Goal: Task Accomplishment & Management: Complete application form

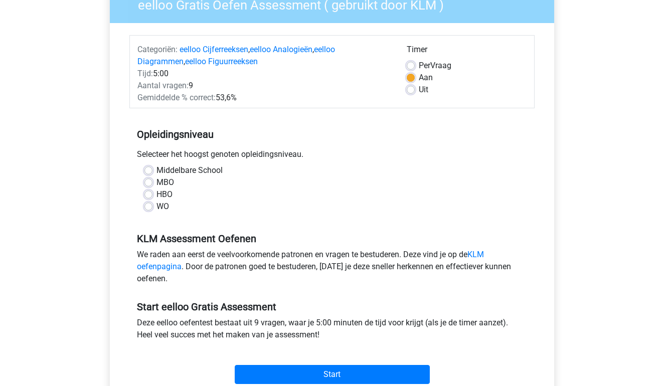
scroll to position [106, 0]
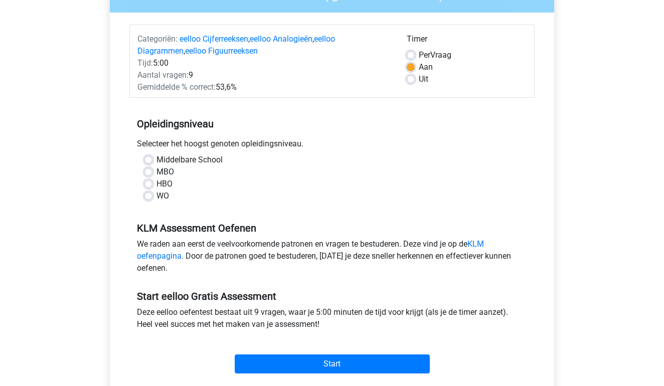
click at [163, 185] on label "HBO" at bounding box center [165, 184] width 16 height 12
click at [153, 185] on input "HBO" at bounding box center [148, 183] width 8 height 10
radio input "true"
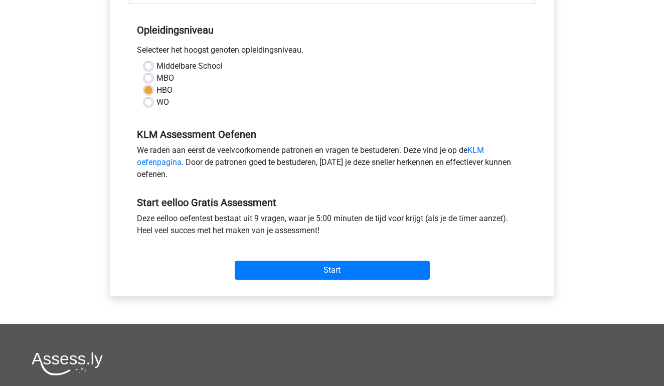
scroll to position [200, 0]
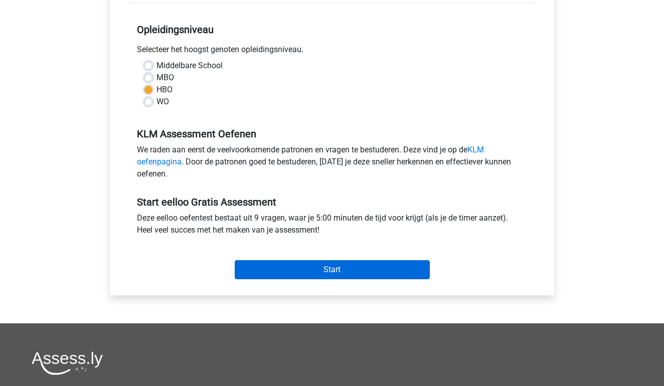
click at [342, 269] on input "Start" at bounding box center [332, 269] width 195 height 19
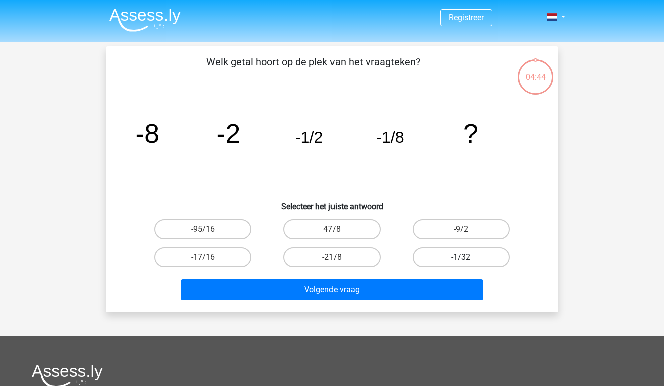
click at [442, 255] on label "-1/32" at bounding box center [461, 257] width 97 height 20
click at [461, 257] on input "-1/32" at bounding box center [464, 260] width 7 height 7
radio input "true"
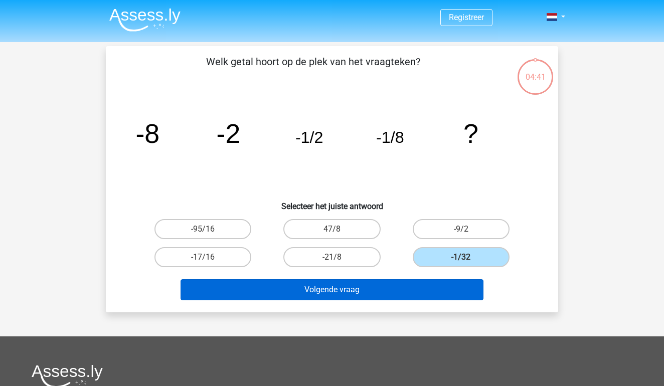
click at [405, 293] on button "Volgende vraag" at bounding box center [333, 289] width 304 height 21
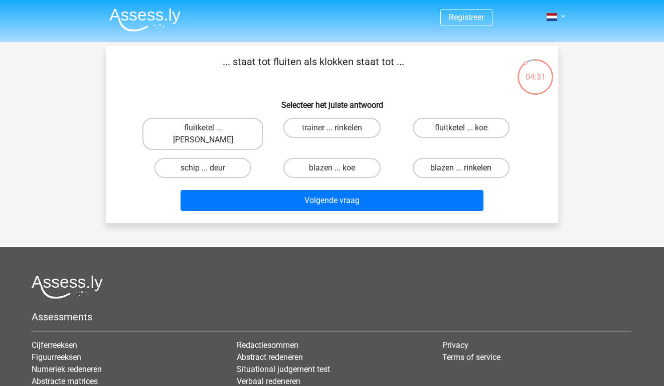
click at [445, 163] on label "blazen ... rinkelen" at bounding box center [461, 168] width 97 height 20
click at [461, 168] on input "blazen ... rinkelen" at bounding box center [464, 171] width 7 height 7
radio input "true"
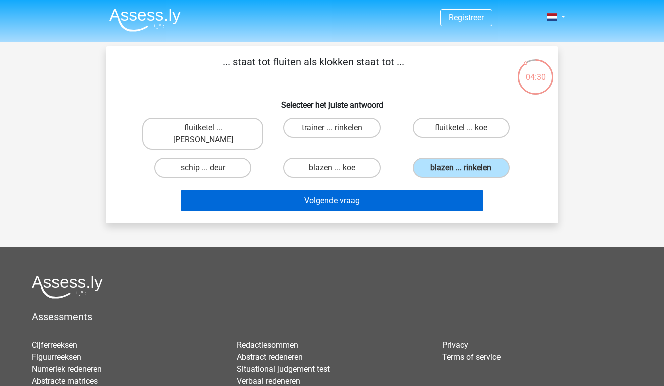
click at [427, 190] on button "Volgende vraag" at bounding box center [333, 200] width 304 height 21
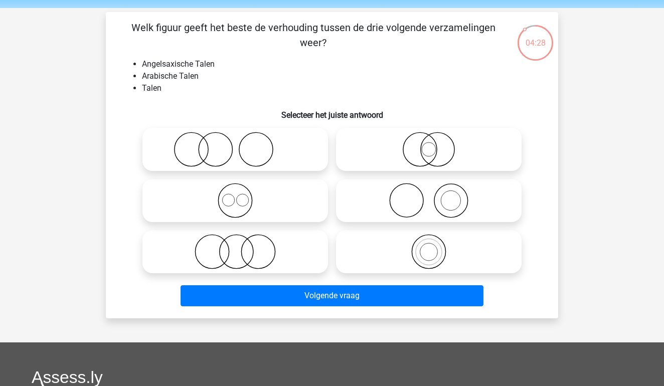
scroll to position [31, 0]
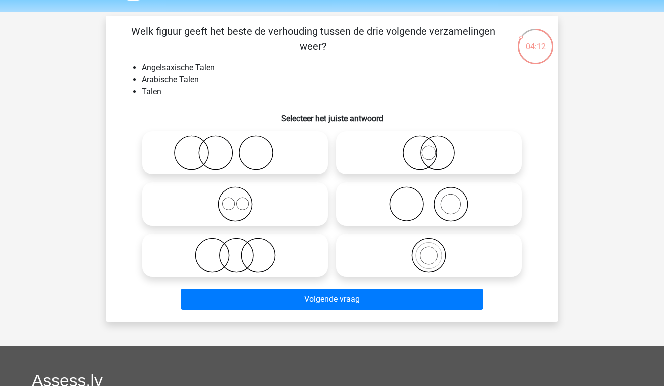
click at [266, 255] on icon at bounding box center [236, 255] width 178 height 35
click at [242, 250] on input "radio" at bounding box center [238, 247] width 7 height 7
radio input "true"
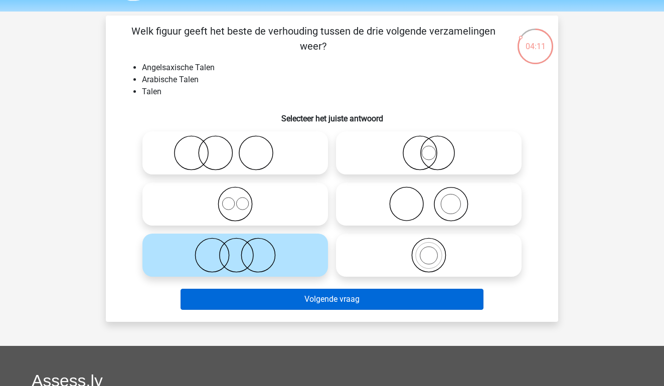
click at [295, 307] on button "Volgende vraag" at bounding box center [333, 299] width 304 height 21
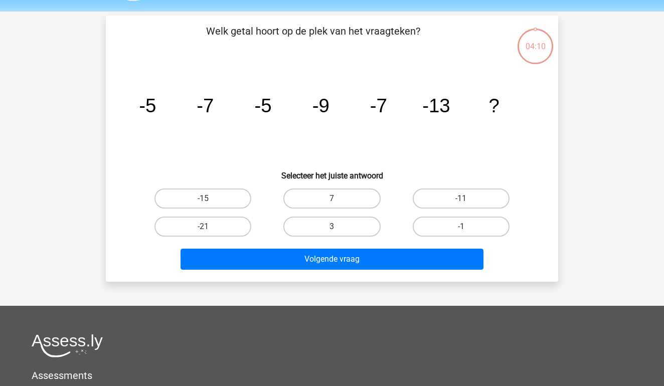
scroll to position [46, 0]
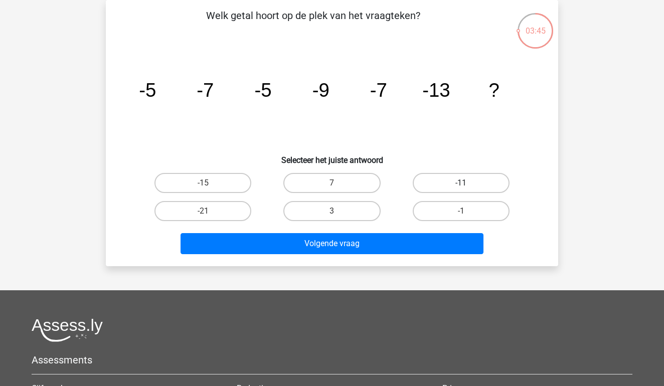
click at [455, 185] on label "-11" at bounding box center [461, 183] width 97 height 20
click at [461, 185] on input "-11" at bounding box center [464, 186] width 7 height 7
radio input "true"
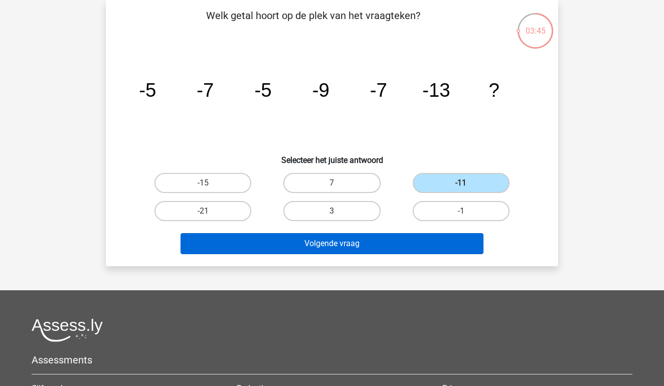
click at [399, 240] on button "Volgende vraag" at bounding box center [333, 243] width 304 height 21
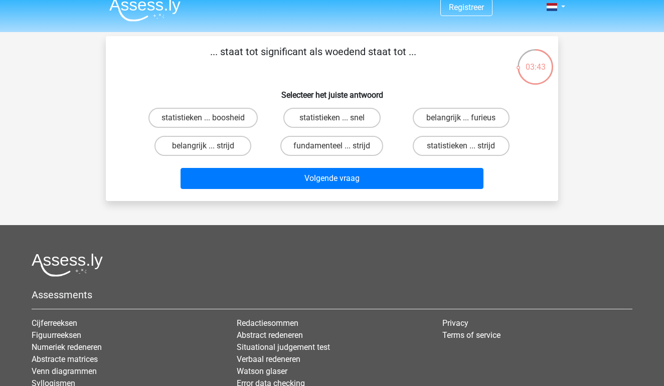
scroll to position [0, 0]
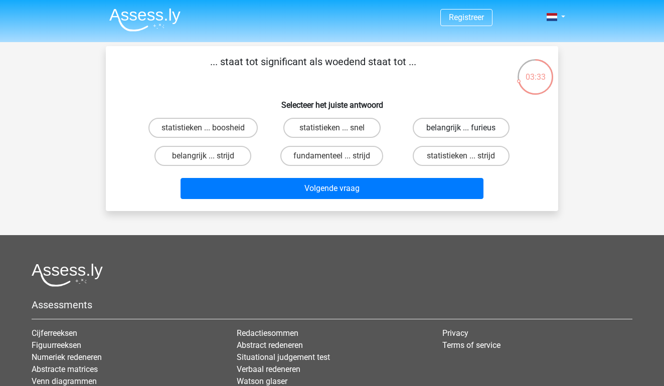
click at [435, 132] on label "belangrijk ... furieus" at bounding box center [461, 128] width 97 height 20
click at [461, 132] on input "belangrijk ... furieus" at bounding box center [464, 131] width 7 height 7
radio input "true"
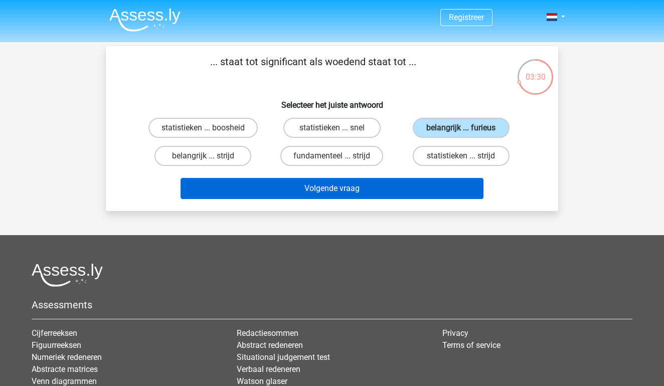
click at [394, 194] on button "Volgende vraag" at bounding box center [333, 188] width 304 height 21
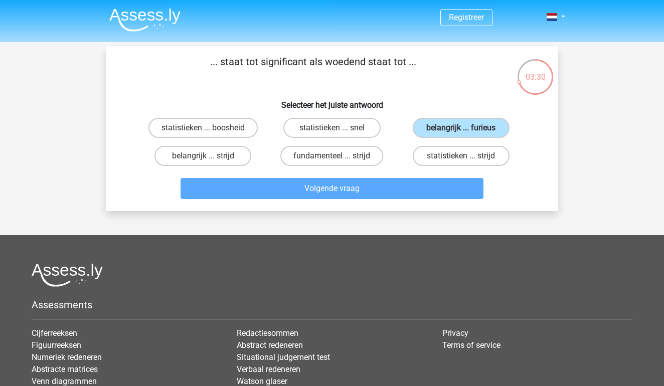
scroll to position [46, 0]
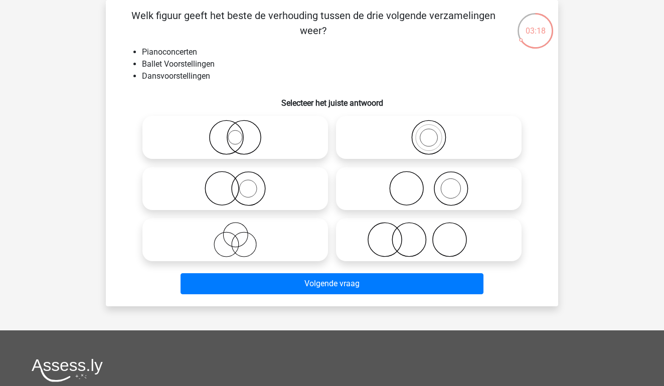
click at [400, 238] on icon at bounding box center [429, 239] width 178 height 35
click at [429, 235] on input "radio" at bounding box center [432, 231] width 7 height 7
radio input "true"
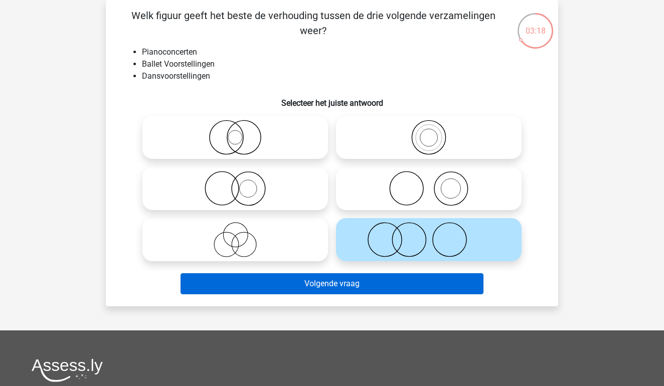
click at [371, 290] on button "Volgende vraag" at bounding box center [333, 283] width 304 height 21
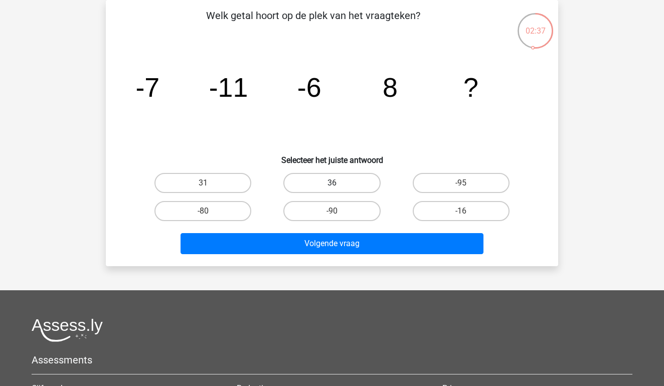
click at [320, 185] on label "36" at bounding box center [331, 183] width 97 height 20
click at [332, 185] on input "36" at bounding box center [335, 186] width 7 height 7
radio input "true"
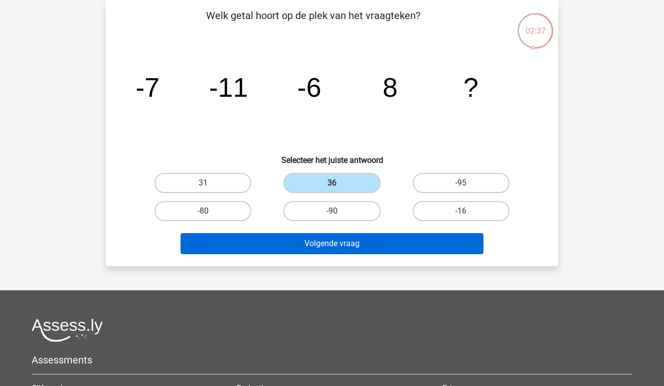
click at [312, 242] on button "Volgende vraag" at bounding box center [333, 243] width 304 height 21
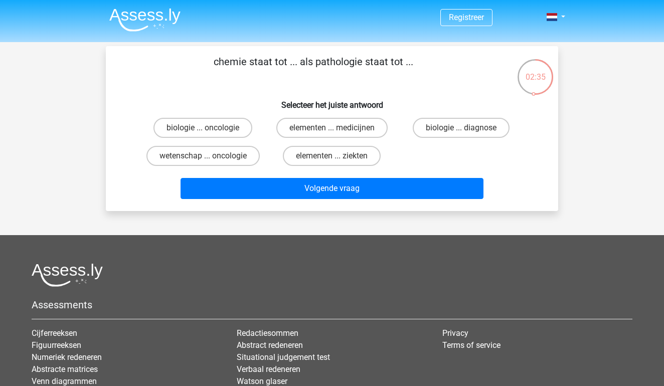
scroll to position [0, 0]
click at [239, 127] on label "biologie ... oncologie" at bounding box center [203, 128] width 99 height 20
click at [210, 128] on input "biologie ... oncologie" at bounding box center [206, 131] width 7 height 7
radio input "true"
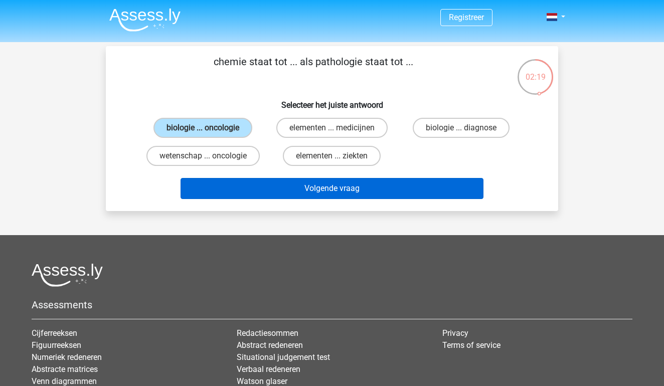
click at [264, 184] on button "Volgende vraag" at bounding box center [333, 188] width 304 height 21
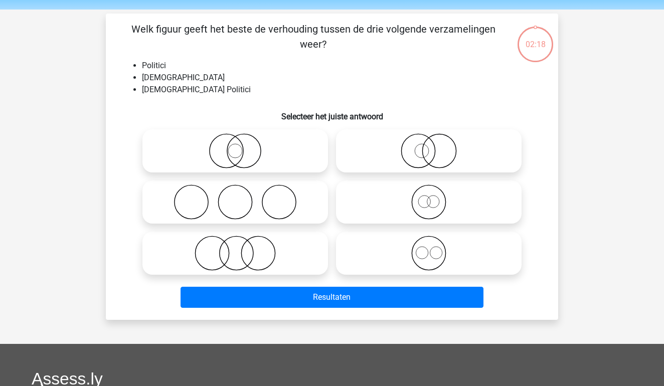
scroll to position [30, 0]
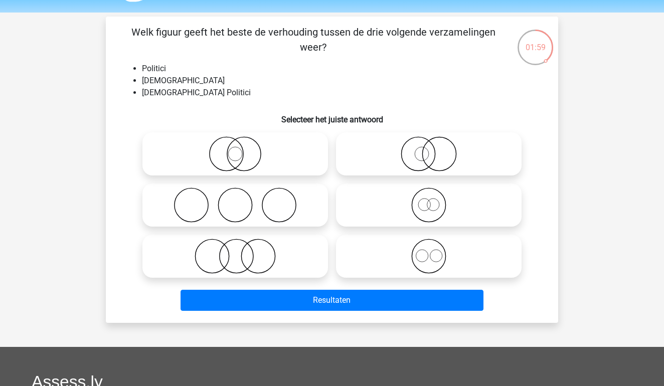
click at [247, 150] on icon at bounding box center [236, 153] width 178 height 35
click at [242, 149] on input "radio" at bounding box center [238, 145] width 7 height 7
radio input "true"
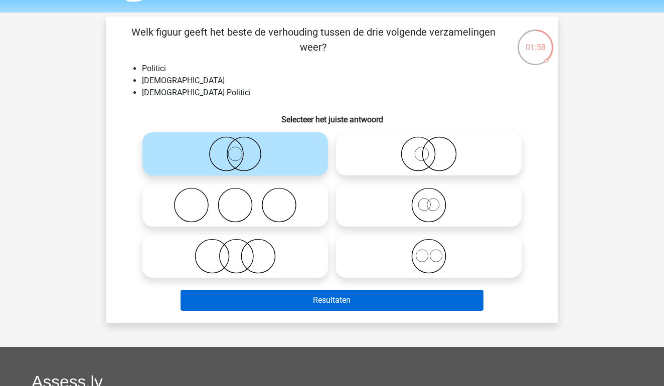
click at [289, 300] on button "Resultaten" at bounding box center [333, 300] width 304 height 21
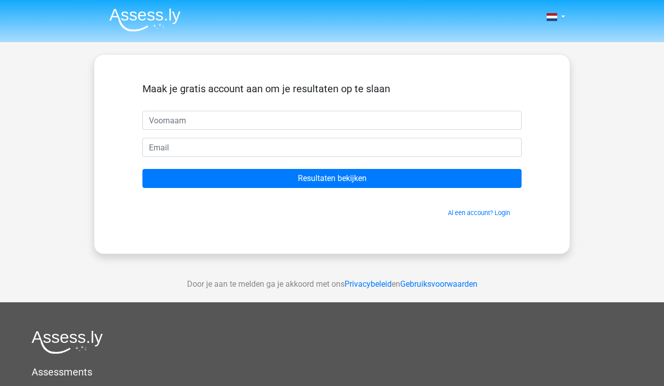
click at [297, 4] on nav "Nederlands English" at bounding box center [332, 18] width 462 height 33
